Goal: Check status: Check status

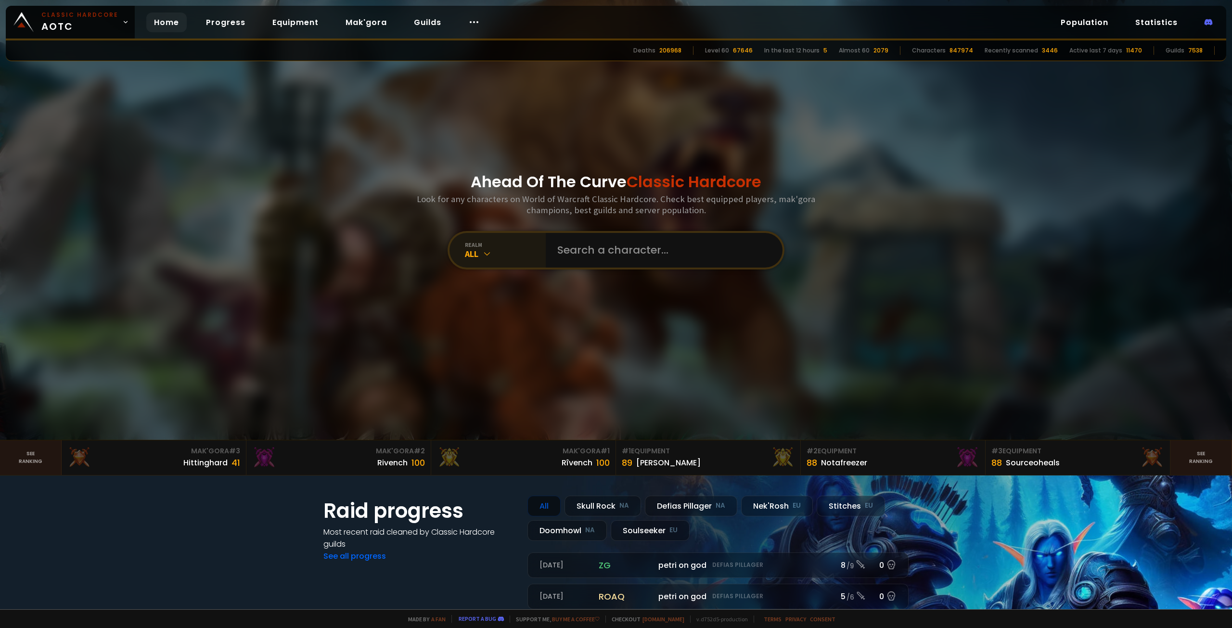
click at [504, 248] on div "All" at bounding box center [505, 253] width 81 height 11
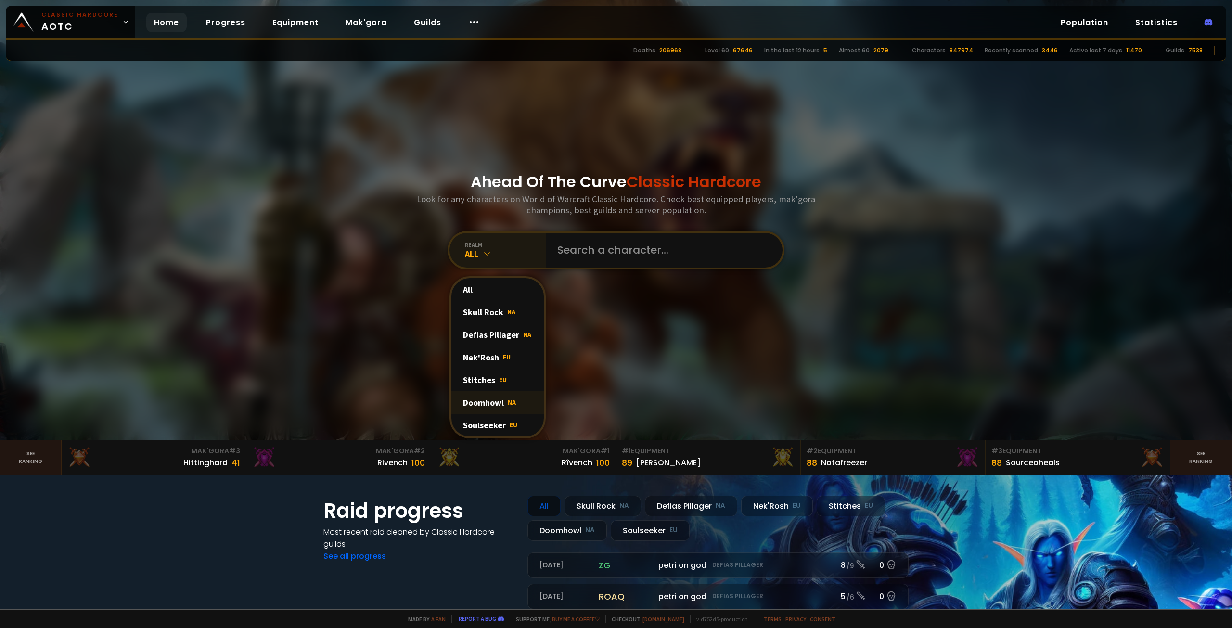
click at [488, 391] on div "Doomhowl NA" at bounding box center [497, 402] width 92 height 23
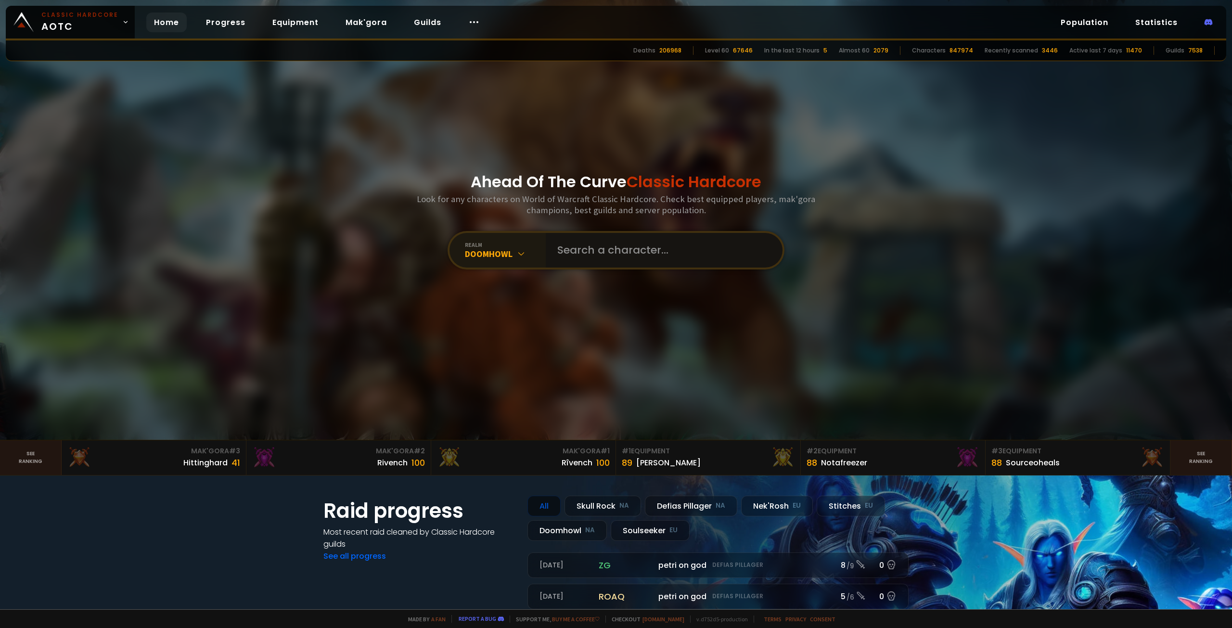
click at [608, 251] on input "text" at bounding box center [660, 250] width 219 height 35
type input "HlRAETH"
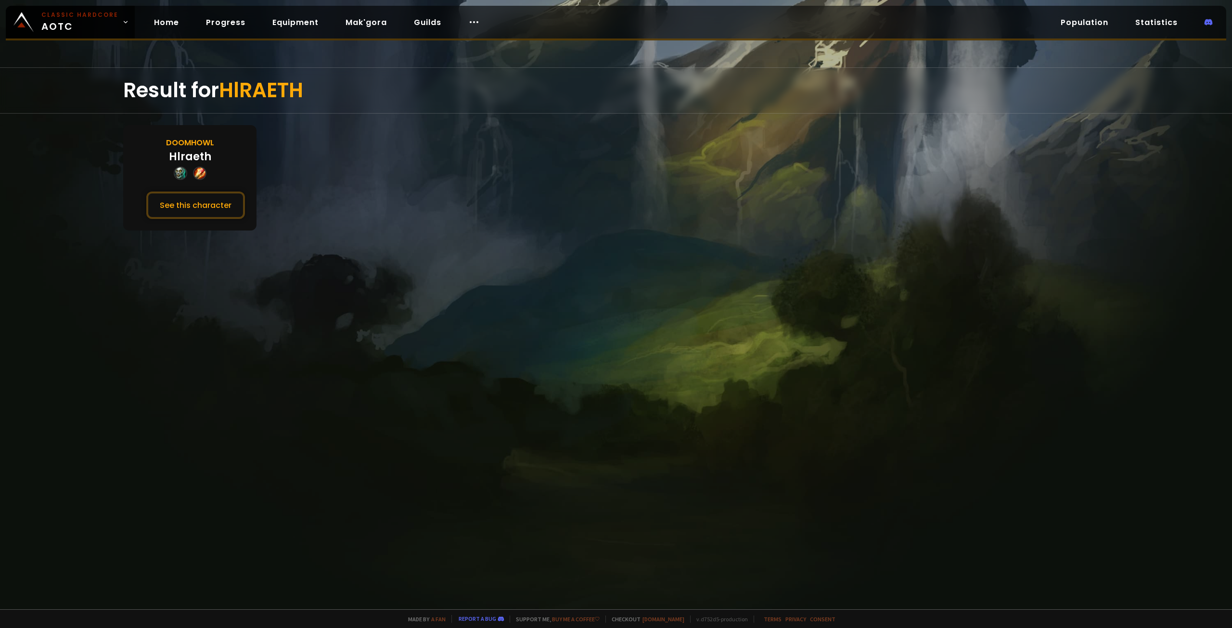
click at [212, 166] on div "Doomhowl Hlraeth See this character" at bounding box center [189, 177] width 133 height 105
click at [227, 206] on button "See this character" at bounding box center [195, 204] width 99 height 27
